Goal: Transaction & Acquisition: Book appointment/travel/reservation

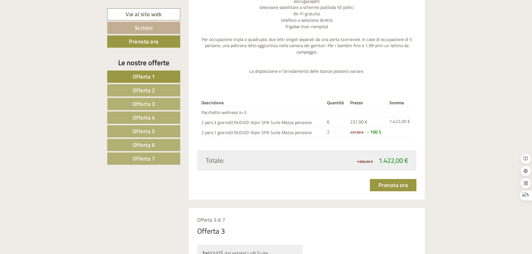
scroll to position [1281, 0]
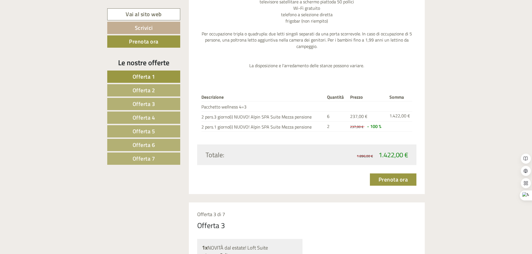
click at [156, 90] on link "Offerta 2" at bounding box center [143, 90] width 73 height 12
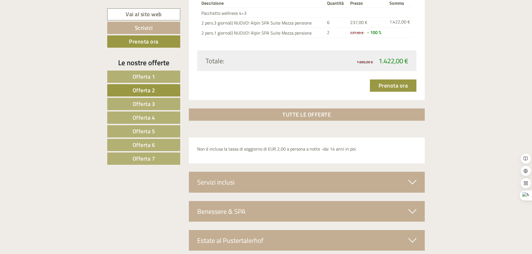
scroll to position [988, 0]
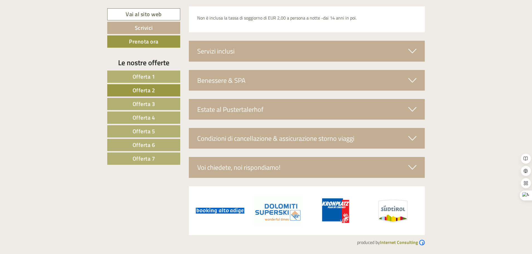
click at [157, 104] on link "Offerta 3" at bounding box center [143, 104] width 73 height 12
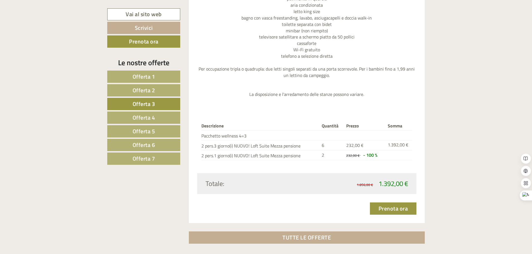
scroll to position [829, 0]
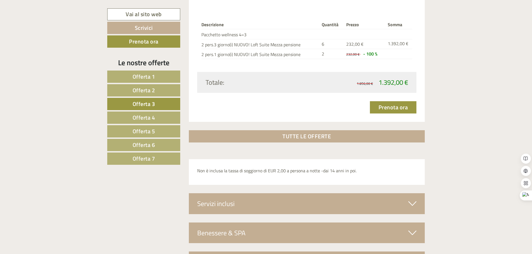
click at [152, 118] on span "Offerta 4" at bounding box center [144, 117] width 23 height 9
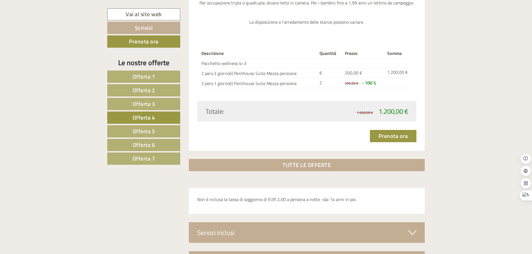
scroll to position [801, 0]
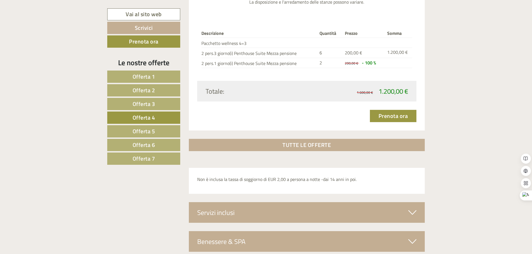
click at [158, 157] on link "Offerta 7" at bounding box center [143, 158] width 73 height 12
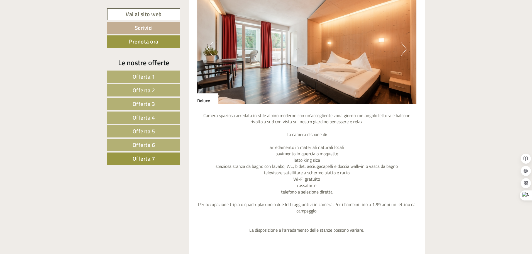
scroll to position [550, 0]
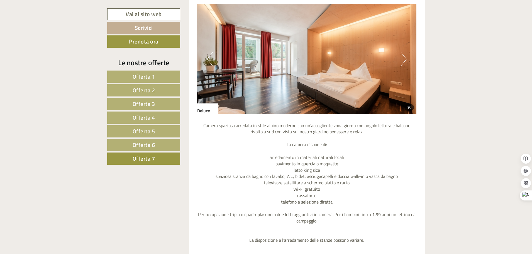
click at [410, 59] on img at bounding box center [306, 59] width 219 height 110
click at [401, 63] on button "Next" at bounding box center [404, 59] width 6 height 14
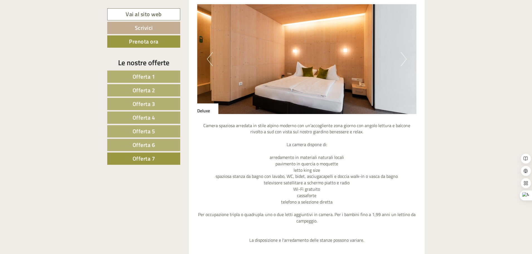
click at [402, 63] on button "Next" at bounding box center [404, 59] width 6 height 14
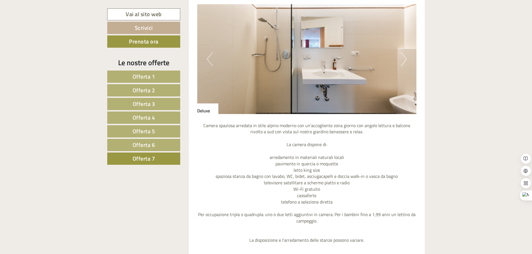
click at [166, 148] on link "Offerta 6" at bounding box center [143, 145] width 73 height 12
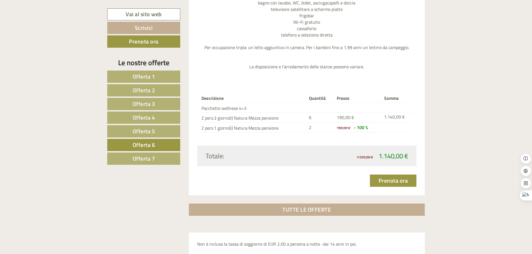
scroll to position [745, 0]
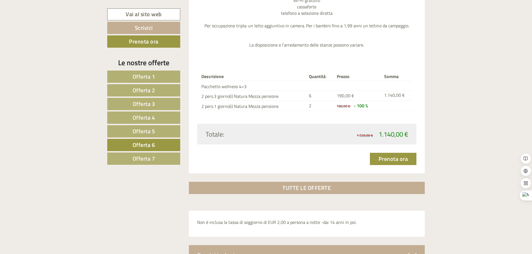
click at [152, 166] on div "Le nostre offerte Offerta 1 Offerta 2 Offerta 3 Offerta 4 Offerta 5 Offerta 6 O…" at bounding box center [144, 114] width 75 height 114
click at [153, 162] on span "Offerta 7" at bounding box center [144, 158] width 23 height 9
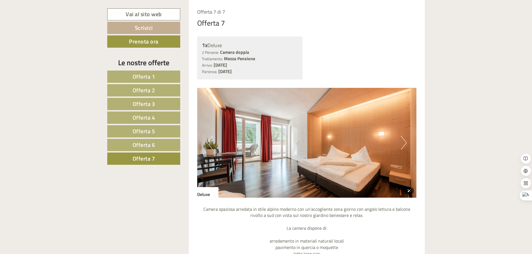
scroll to position [495, 0]
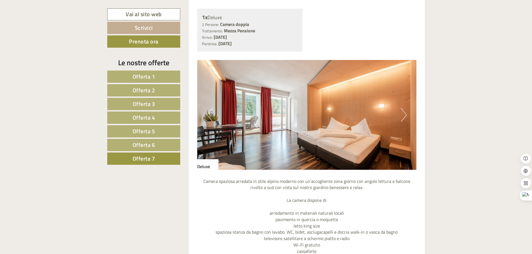
click at [402, 116] on button "Next" at bounding box center [404, 115] width 6 height 14
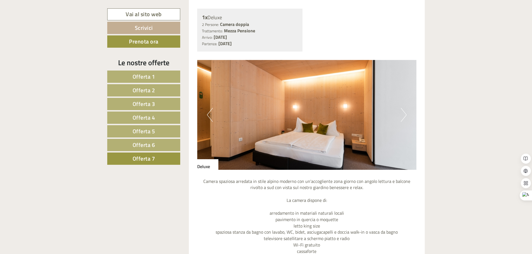
click at [402, 116] on button "Next" at bounding box center [404, 115] width 6 height 14
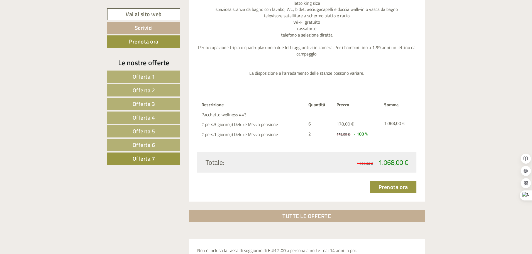
scroll to position [717, 0]
click at [133, 130] on span "Offerta 5" at bounding box center [144, 131] width 23 height 9
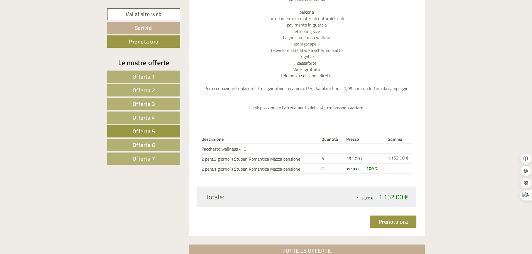
scroll to position [690, 0]
click at [144, 141] on span "Offerta 6" at bounding box center [144, 144] width 23 height 9
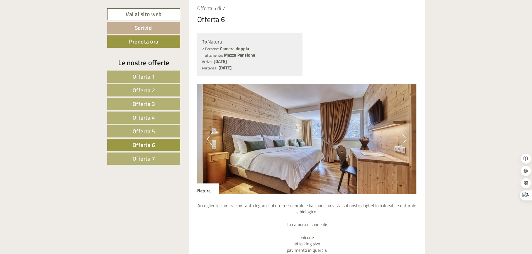
scroll to position [467, 0]
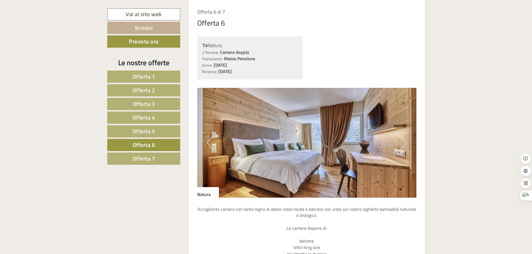
click at [148, 160] on span "Offerta 7" at bounding box center [144, 158] width 23 height 9
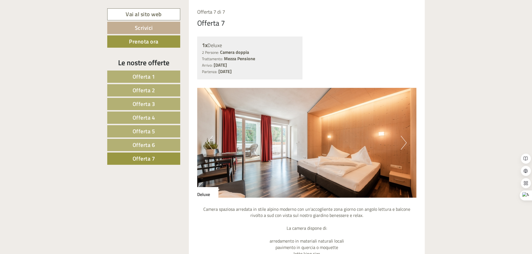
click at [147, 144] on span "Offerta 6" at bounding box center [144, 144] width 23 height 9
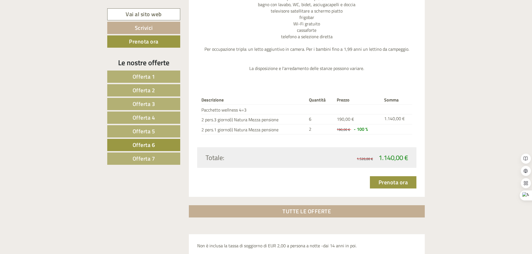
scroll to position [724, 0]
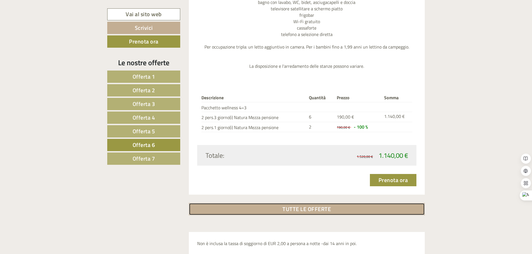
click at [299, 210] on link "TUTTE LE OFFERTE" at bounding box center [307, 209] width 236 height 12
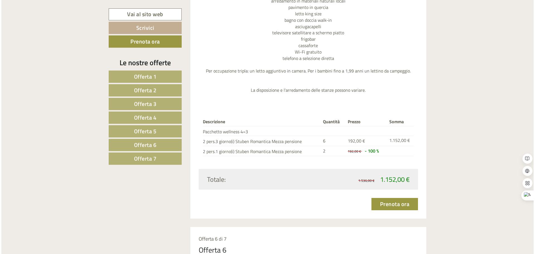
scroll to position [2667, 0]
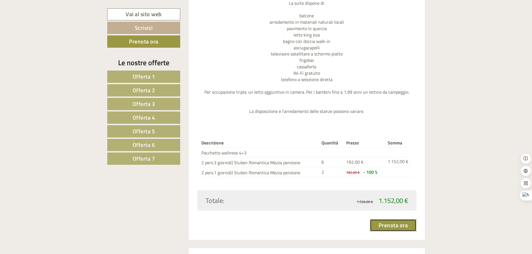
click at [380, 223] on link "Prenota ora" at bounding box center [393, 225] width 47 height 12
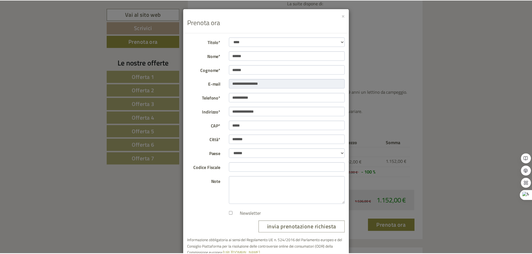
scroll to position [15, 0]
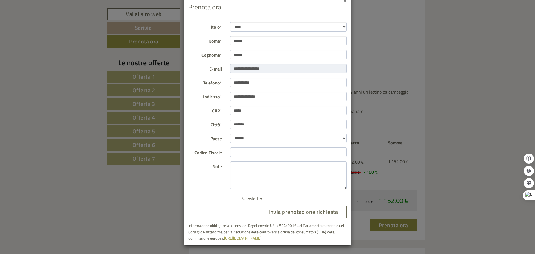
click at [343, 0] on button "×" at bounding box center [344, 0] width 3 height 6
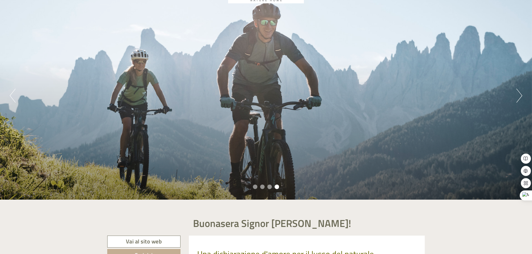
scroll to position [49, 0]
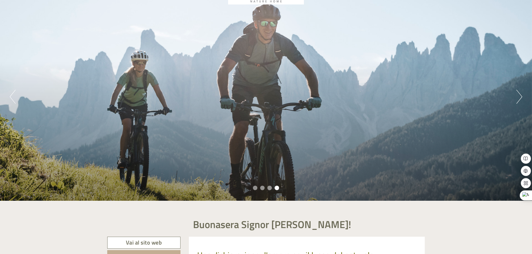
click at [517, 91] on button "Next" at bounding box center [519, 97] width 6 height 14
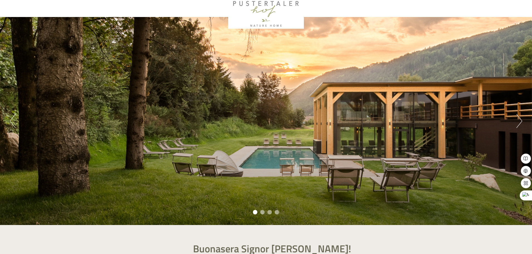
scroll to position [21, 0]
